Goal: Task Accomplishment & Management: Manage account settings

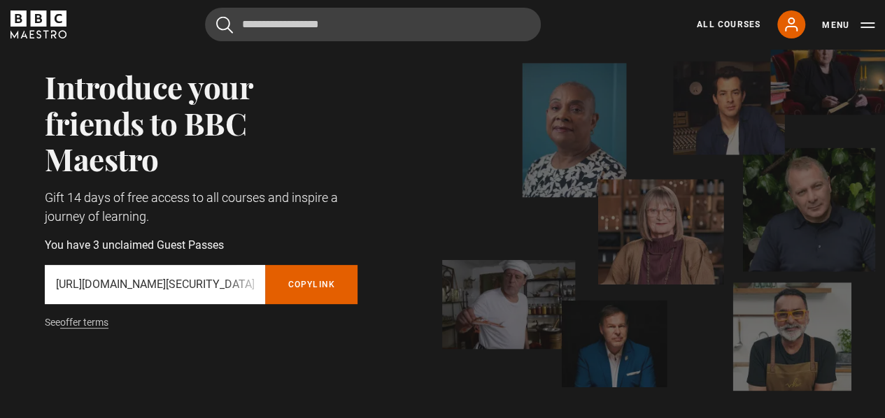
scroll to position [85, 0]
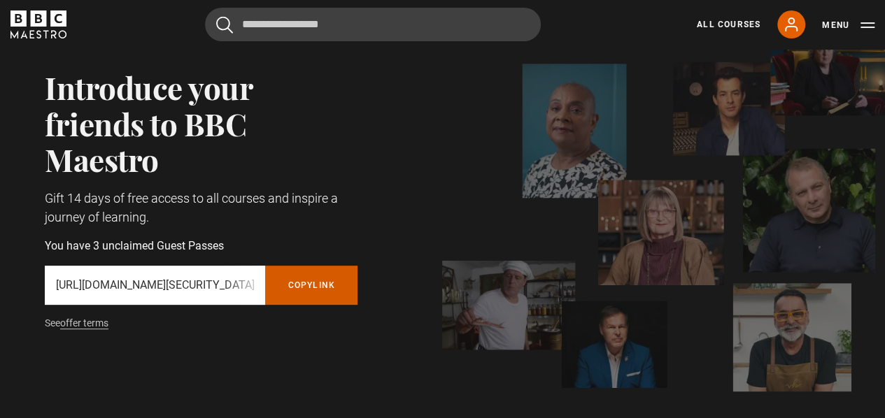
click at [315, 287] on button "Copy referral link" at bounding box center [311, 285] width 92 height 39
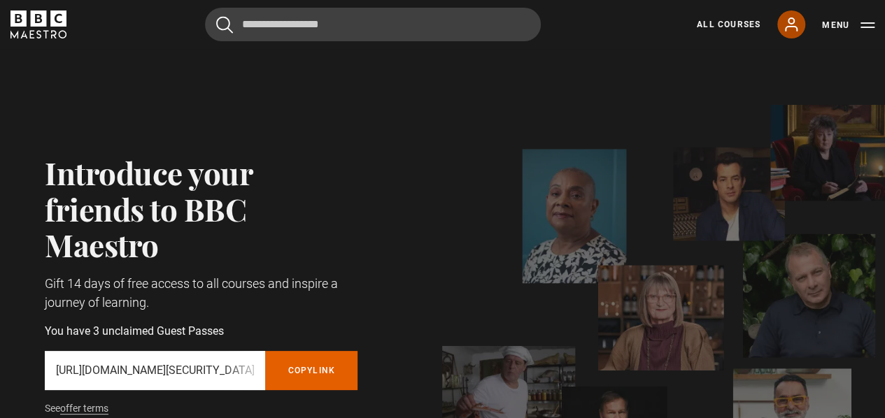
click at [796, 24] on icon at bounding box center [791, 24] width 17 height 17
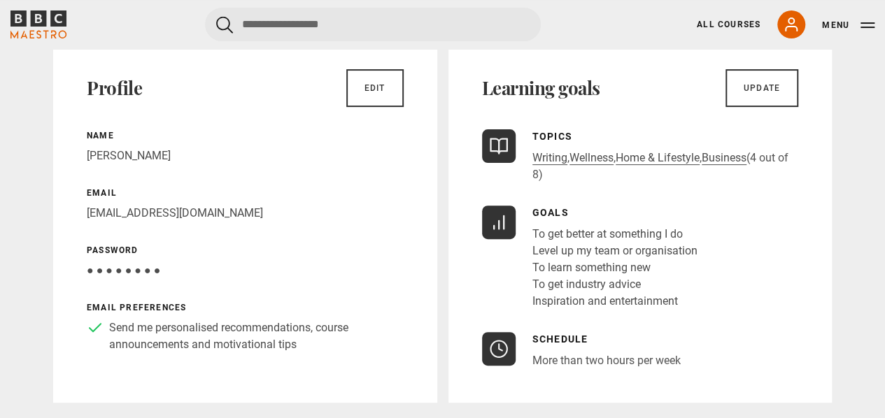
scroll to position [107, 0]
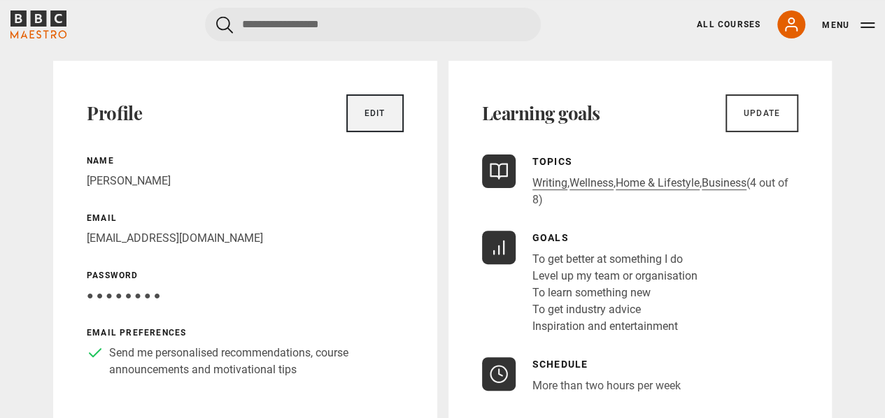
click at [390, 117] on link "Edit" at bounding box center [374, 113] width 57 height 38
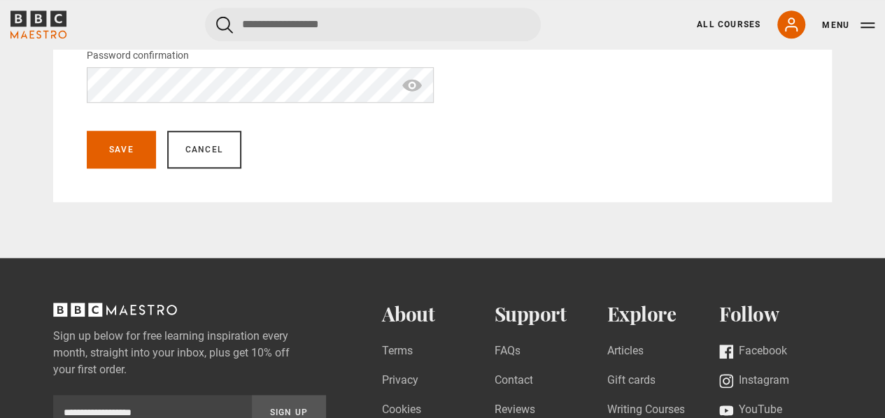
scroll to position [541, 0]
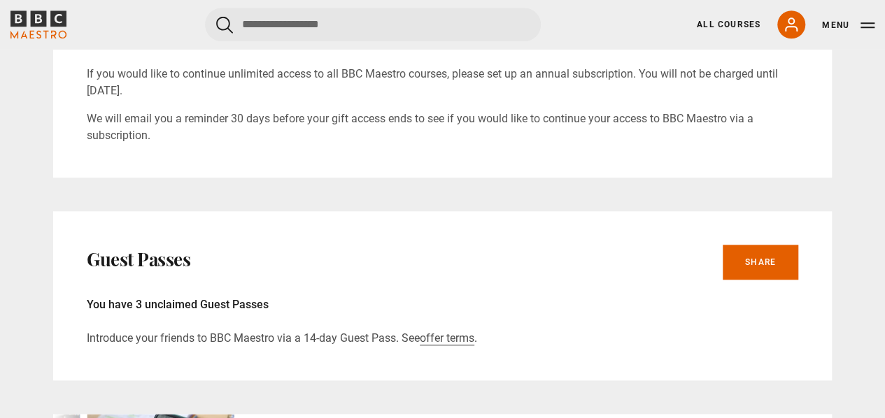
scroll to position [651, 0]
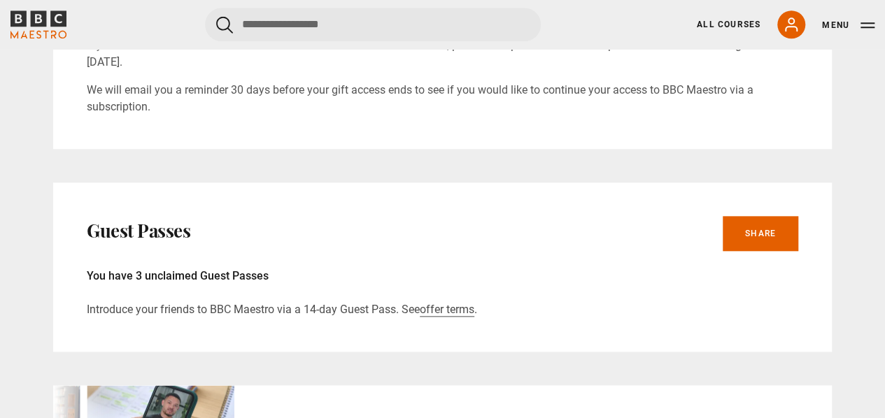
click at [52, 19] on icon "BBC Maestro" at bounding box center [58, 18] width 16 height 16
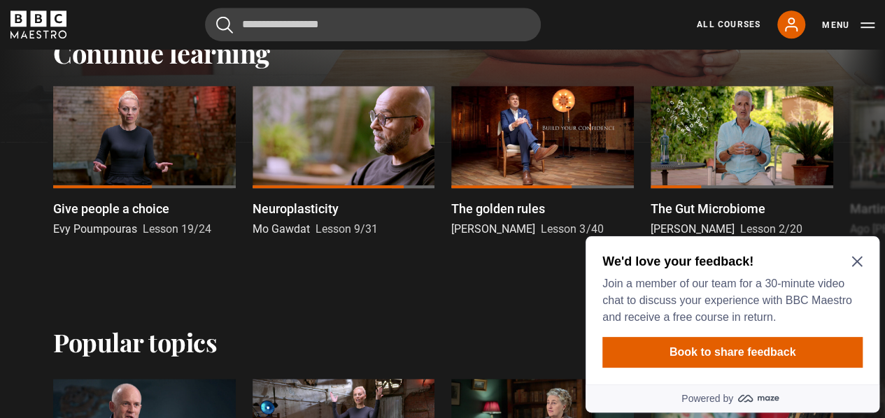
click at [861, 261] on icon "Close Maze Prompt" at bounding box center [857, 261] width 11 height 11
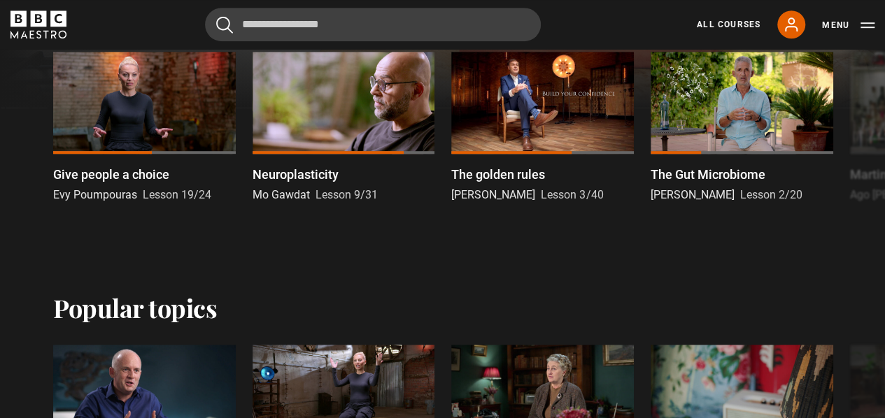
scroll to position [440, 0]
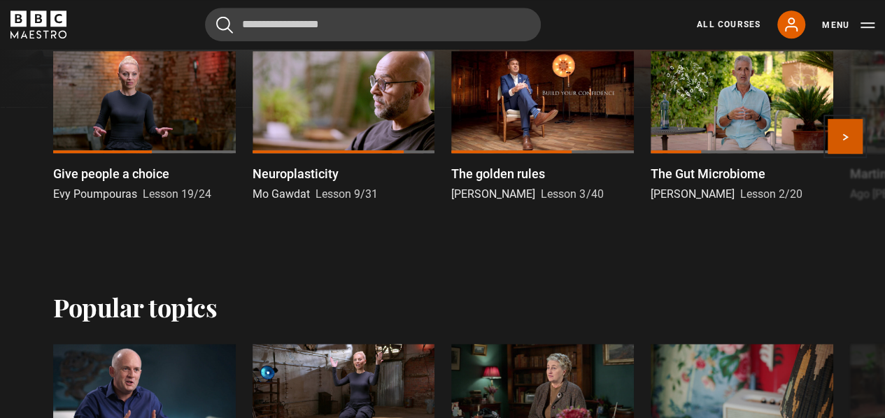
click at [856, 135] on button "Next" at bounding box center [845, 136] width 35 height 35
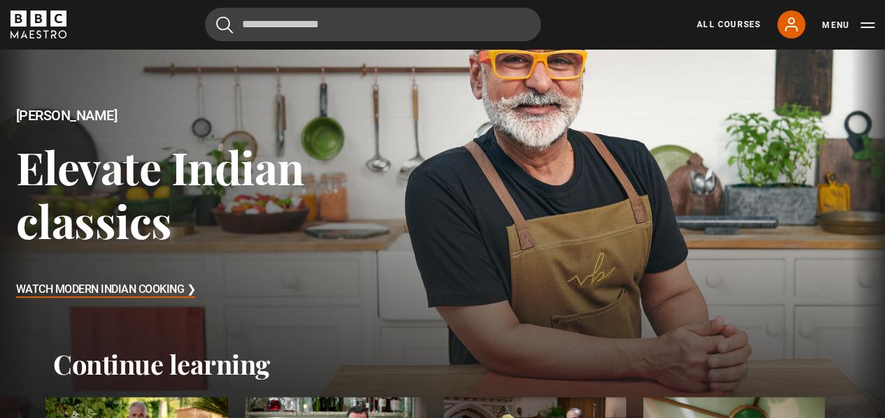
scroll to position [351, 0]
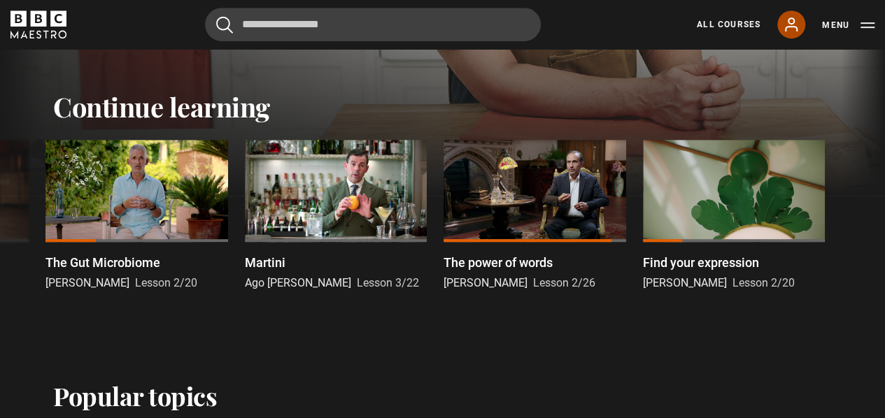
click at [787, 27] on icon at bounding box center [791, 24] width 11 height 13
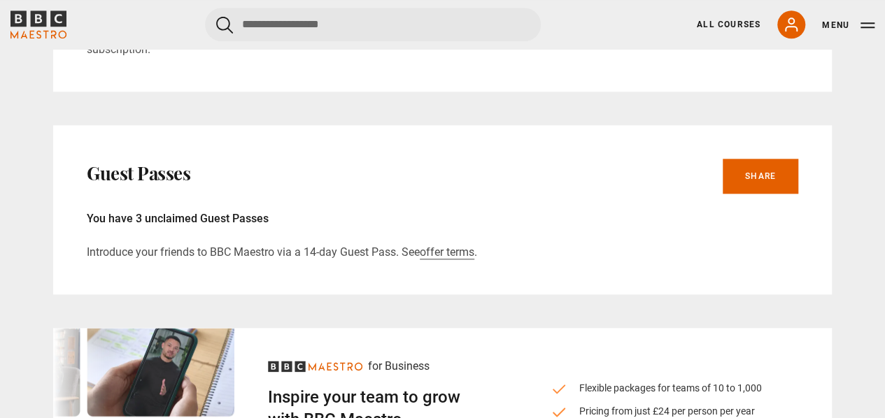
scroll to position [780, 0]
